Goal: Navigation & Orientation: Find specific page/section

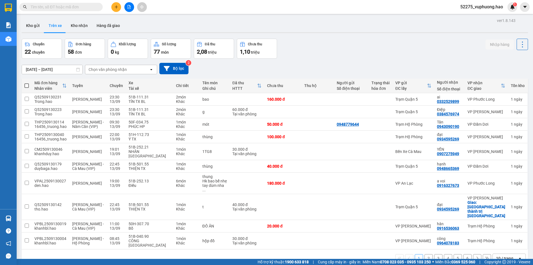
click at [128, 70] on div "Chọn văn phòng nhận" at bounding box center [117, 69] width 64 height 9
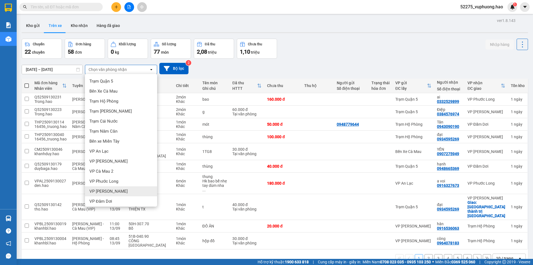
click at [109, 186] on div "VP [PERSON_NAME]" at bounding box center [121, 191] width 72 height 10
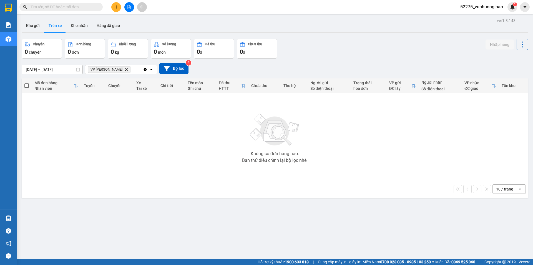
click at [125, 68] on icon "Delete" at bounding box center [126, 69] width 3 height 3
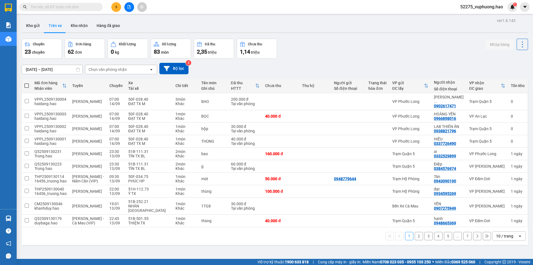
click at [78, 32] on div at bounding box center [275, 32] width 507 height 1
click at [78, 30] on button "Kho nhận" at bounding box center [79, 25] width 26 height 13
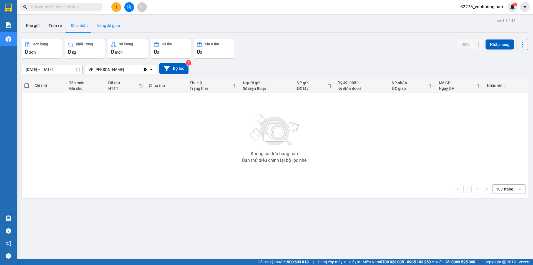
click at [104, 24] on button "Hàng đã giao" at bounding box center [108, 25] width 32 height 13
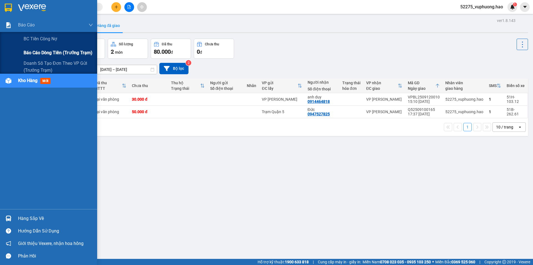
click at [45, 53] on span "Báo cáo dòng tiền (trưởng trạm)" at bounding box center [58, 52] width 69 height 7
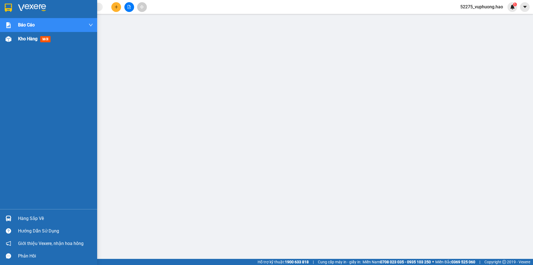
click at [45, 41] on span "mới" at bounding box center [45, 39] width 10 height 6
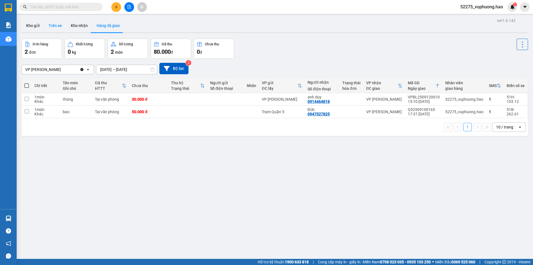
click at [53, 22] on button "Trên xe" at bounding box center [55, 25] width 22 height 13
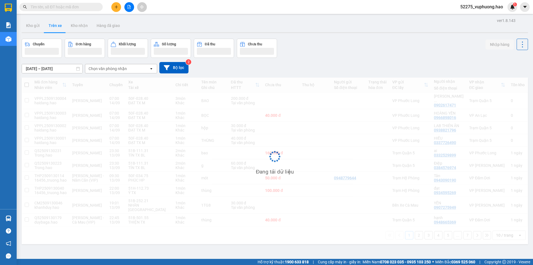
click at [104, 66] on div "Chọn văn phòng nhận" at bounding box center [117, 68] width 64 height 9
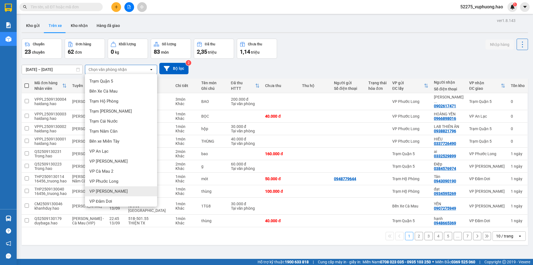
click at [115, 187] on div "VP [PERSON_NAME]" at bounding box center [121, 191] width 72 height 10
